Goal: Find specific page/section: Find specific page/section

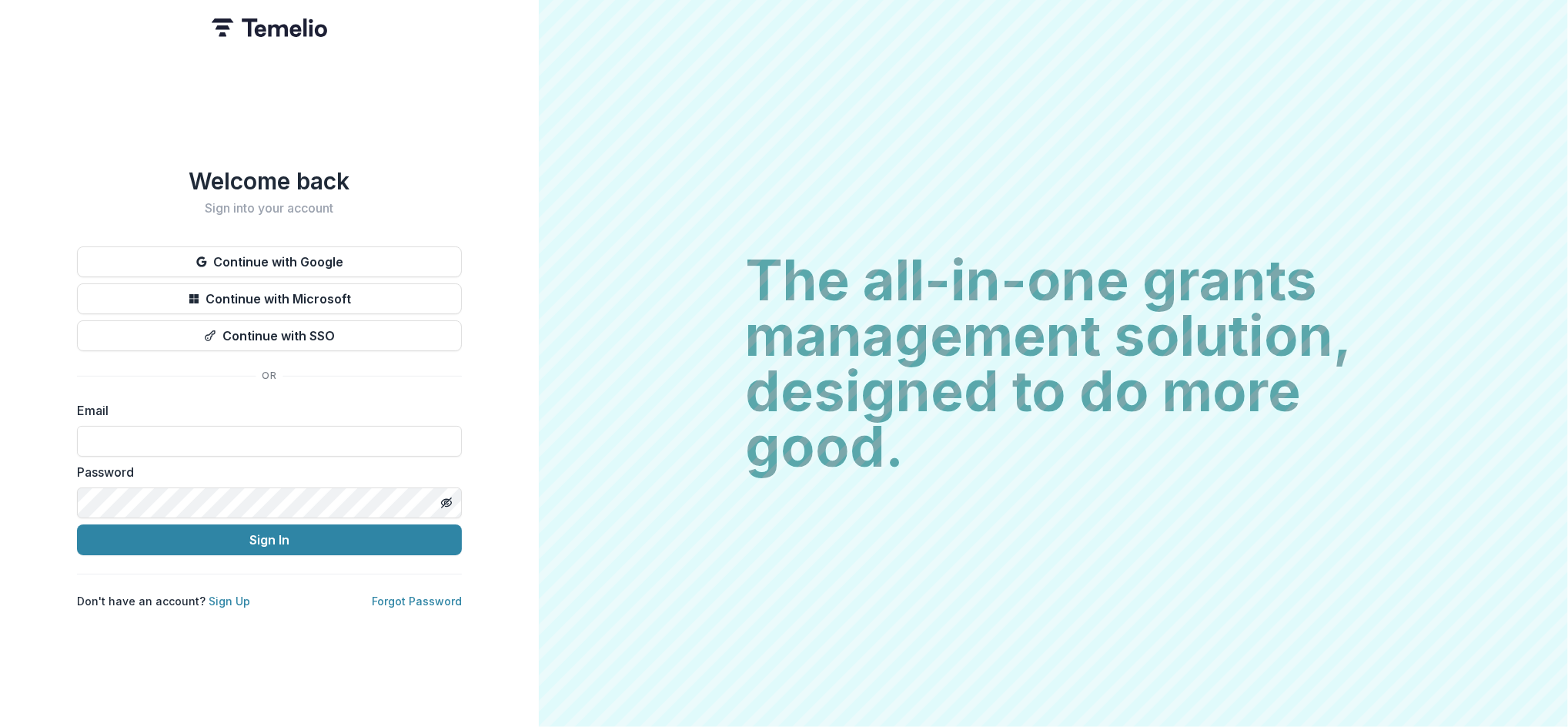
type input "**********"
click at [283, 531] on button "Sign In" at bounding box center [269, 539] width 385 height 31
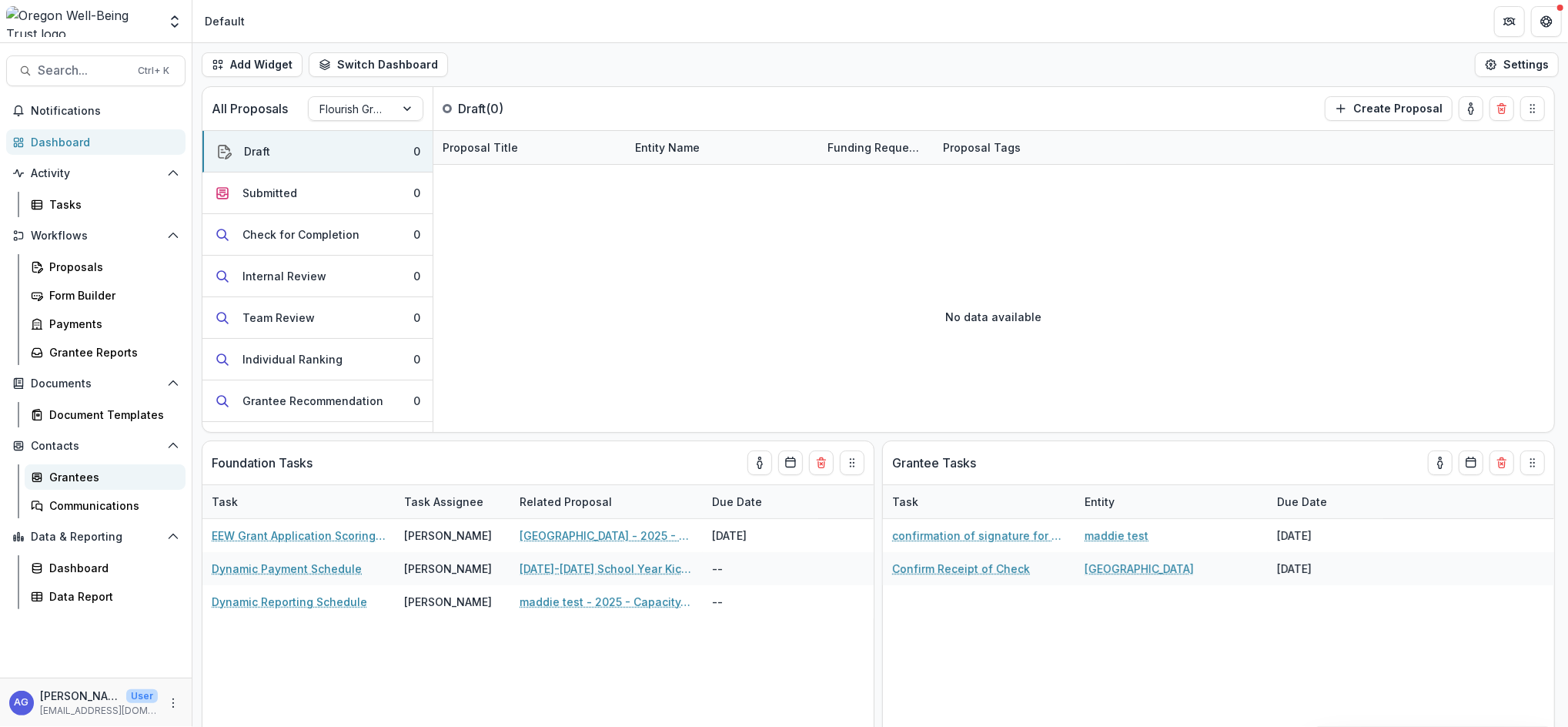
click at [163, 482] on div "Grantees" at bounding box center [110, 477] width 124 height 16
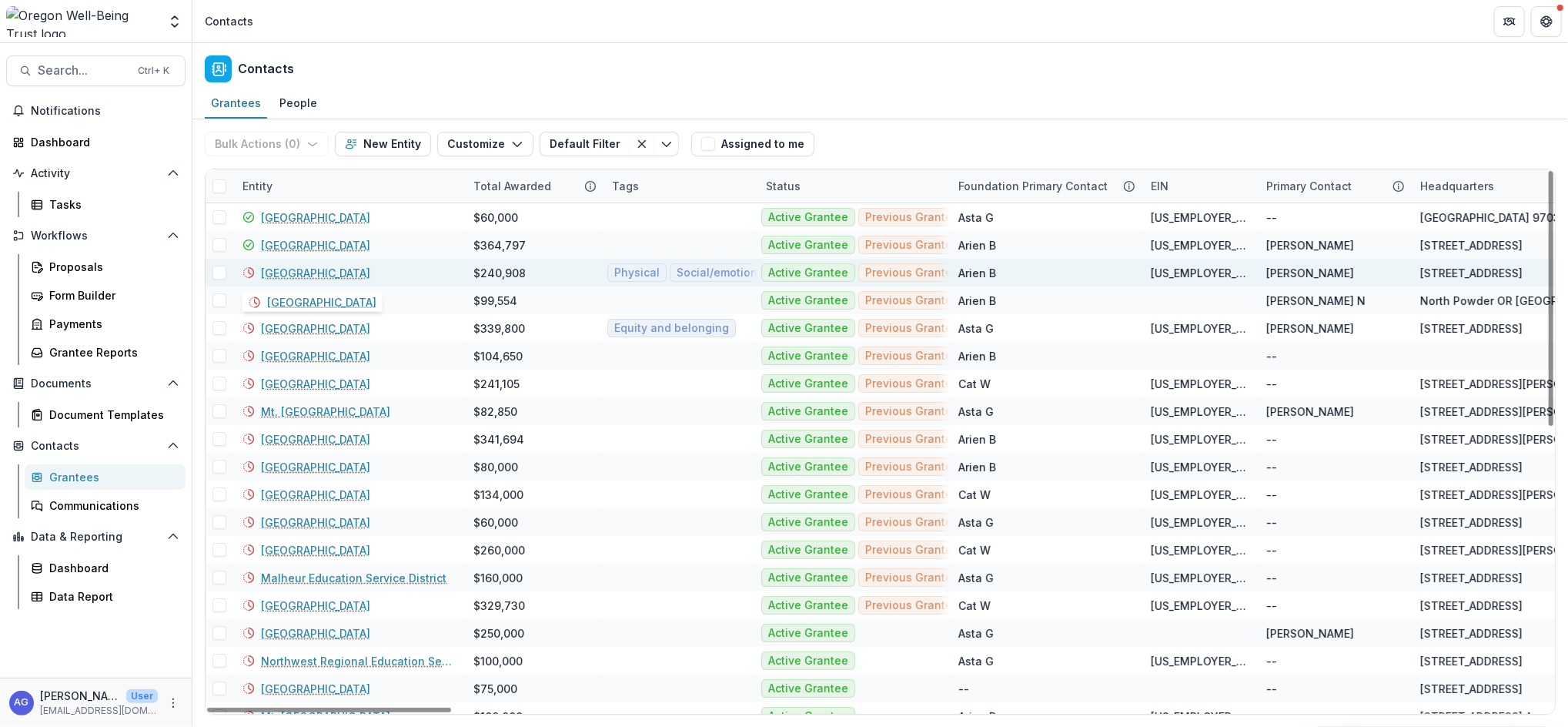
click at [345, 267] on link "Rainier School District" at bounding box center [315, 272] width 110 height 16
